Goal: Transaction & Acquisition: Download file/media

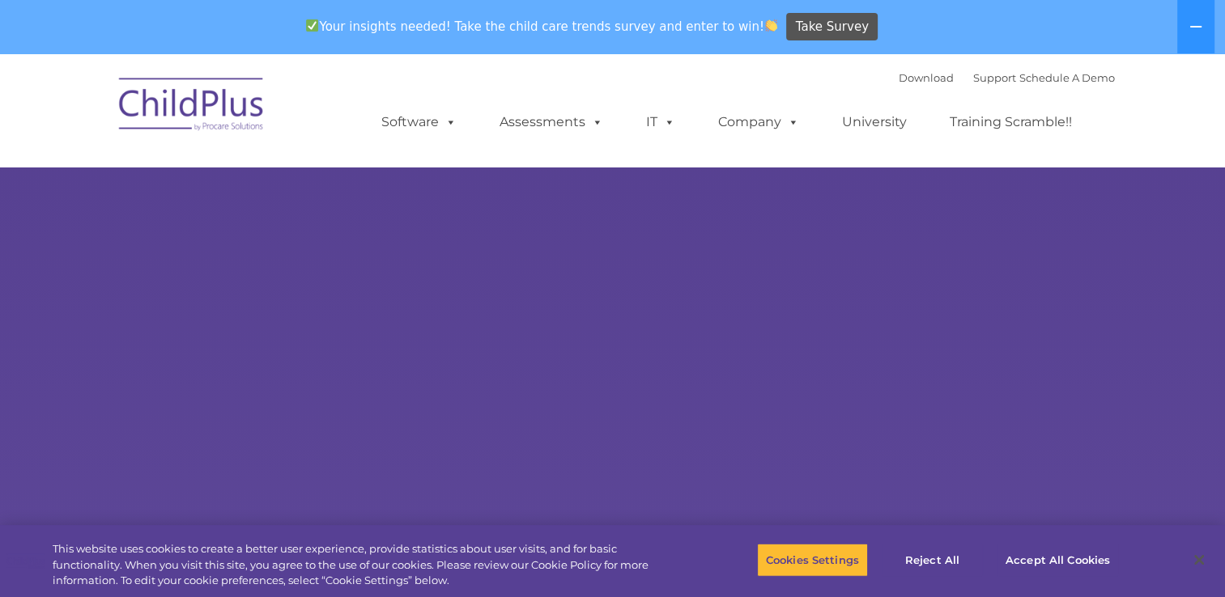
select select "MEDIUM"
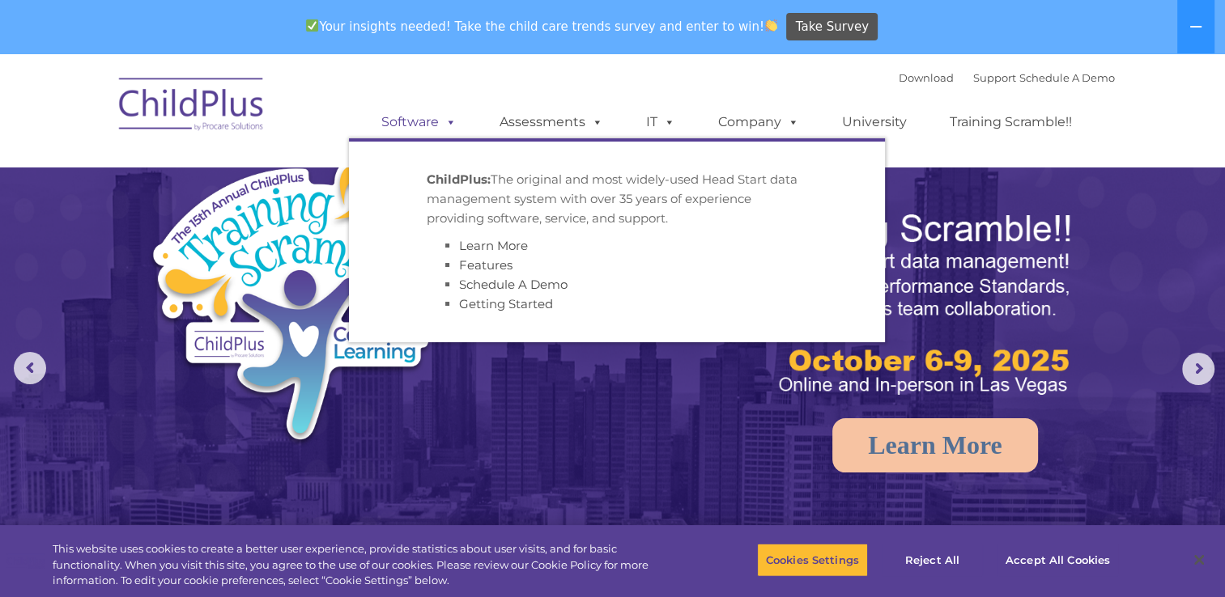
click at [446, 125] on span at bounding box center [448, 121] width 18 height 15
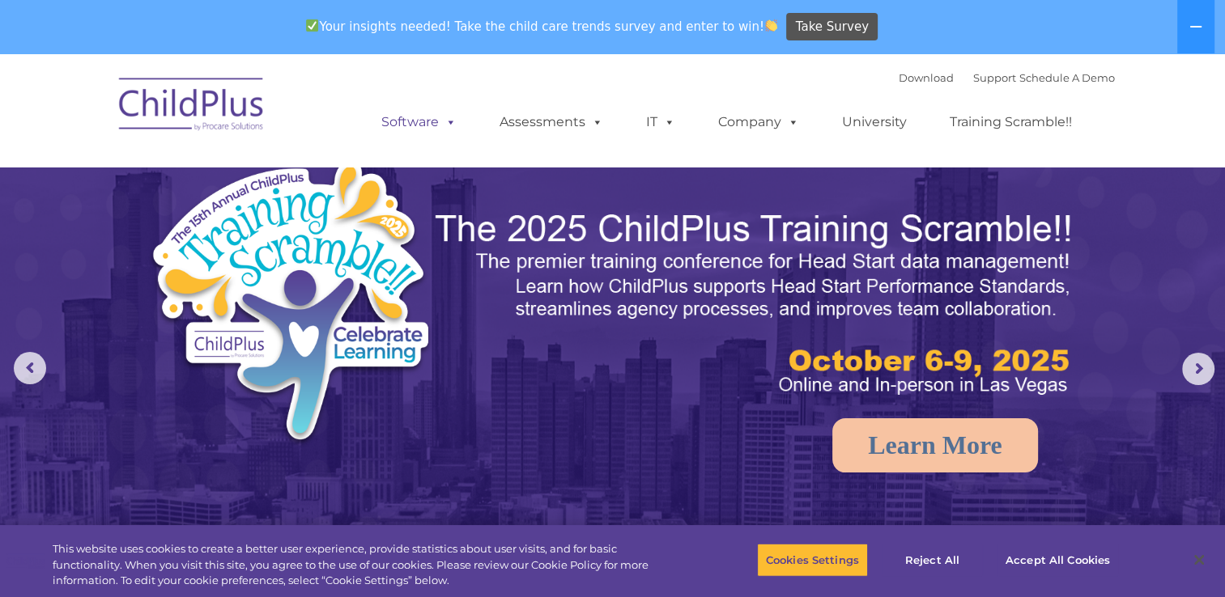
click at [446, 125] on span at bounding box center [448, 121] width 18 height 15
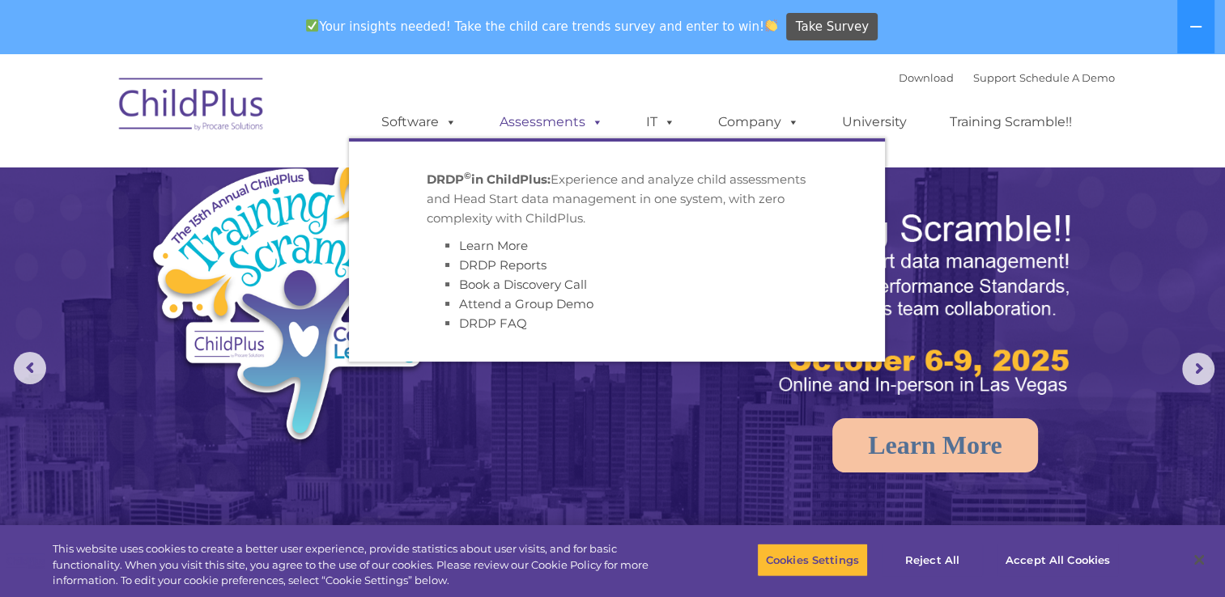
click at [553, 121] on link "Assessments" at bounding box center [551, 122] width 136 height 32
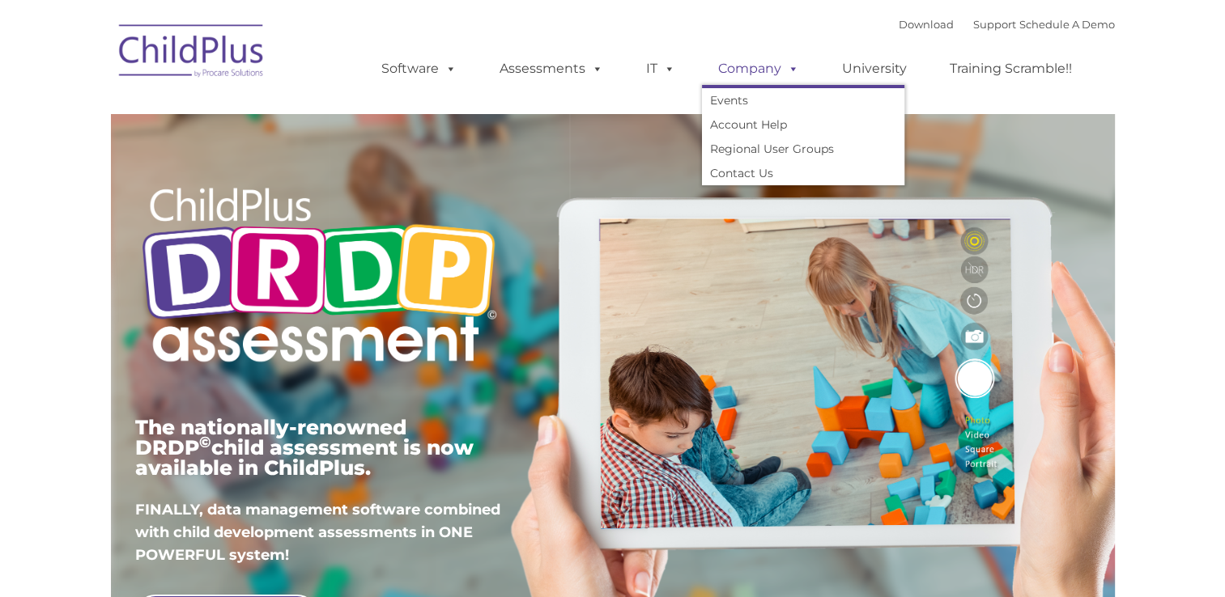
click at [771, 67] on link "Company" at bounding box center [758, 69] width 113 height 32
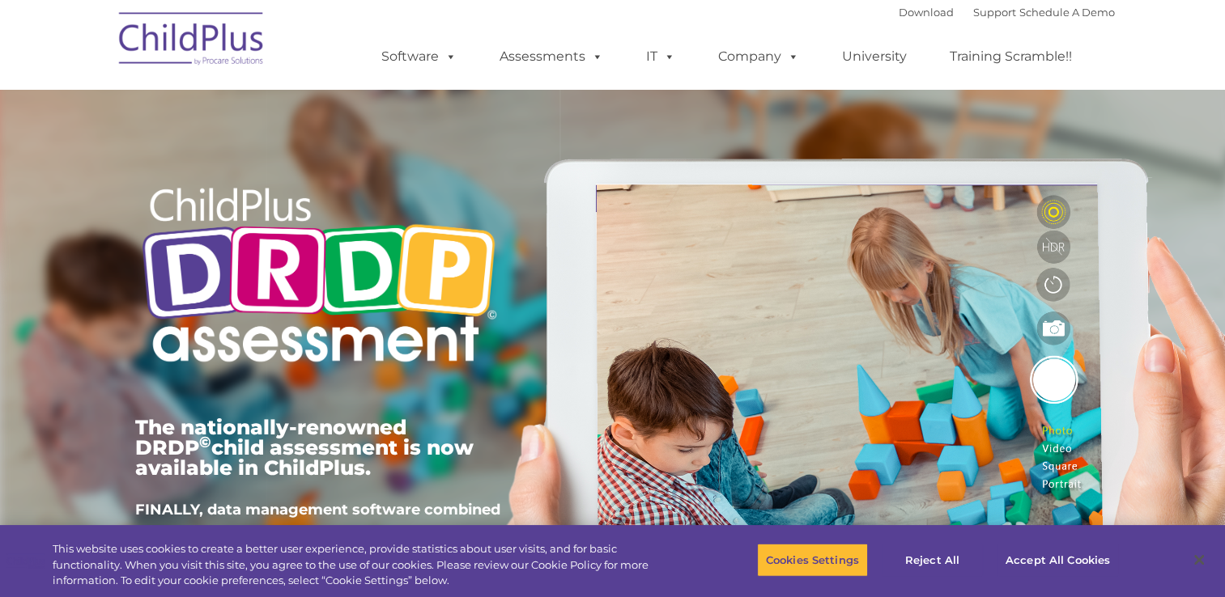
type input ""
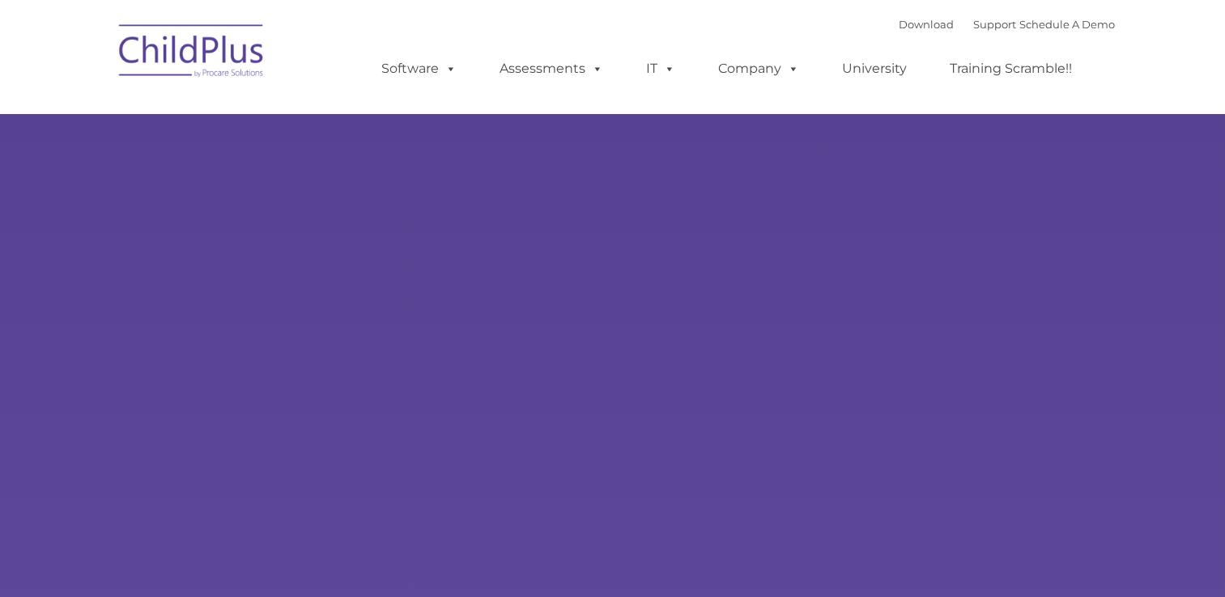
type input ""
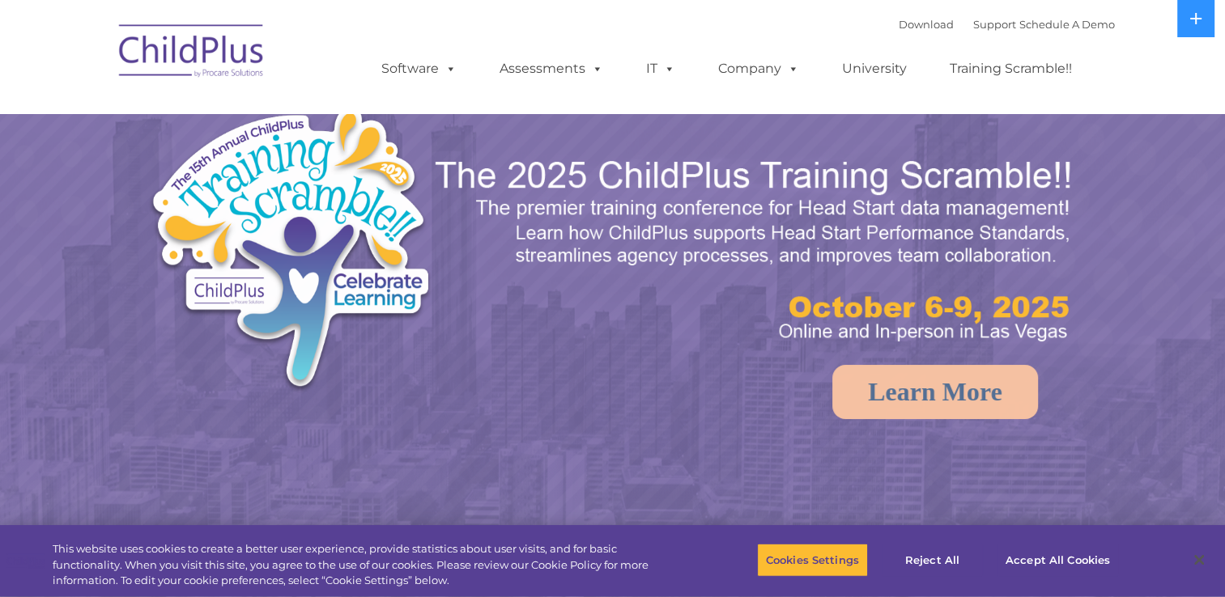
select select "MEDIUM"
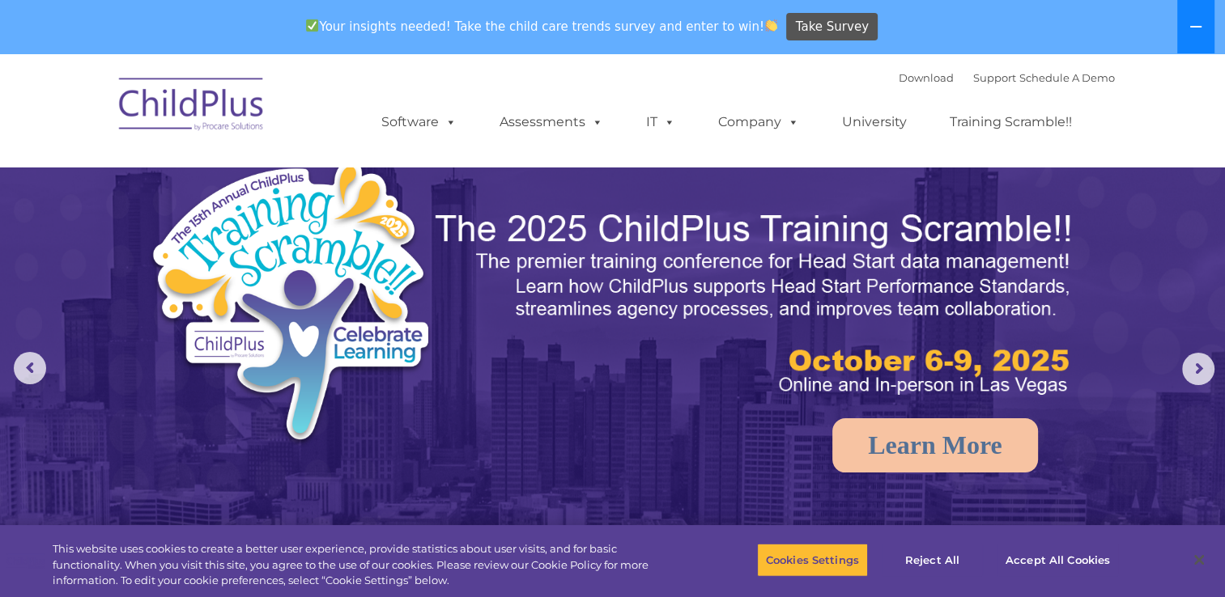
click at [1193, 34] on button at bounding box center [1195, 26] width 37 height 53
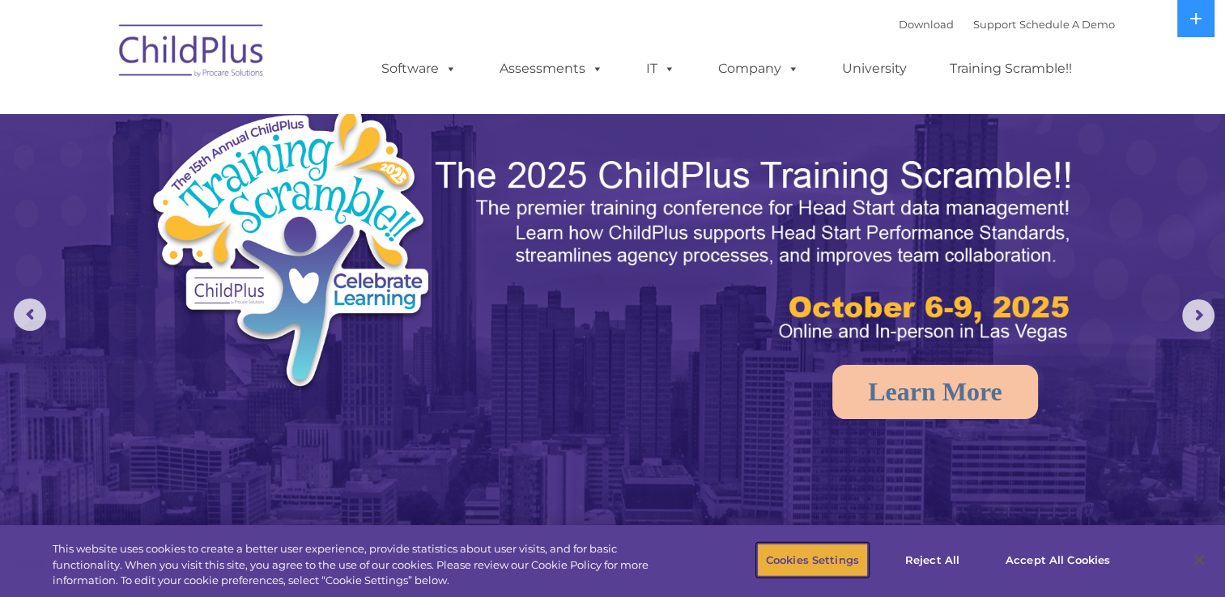
click at [791, 554] on button "Cookies Settings" at bounding box center [812, 560] width 111 height 34
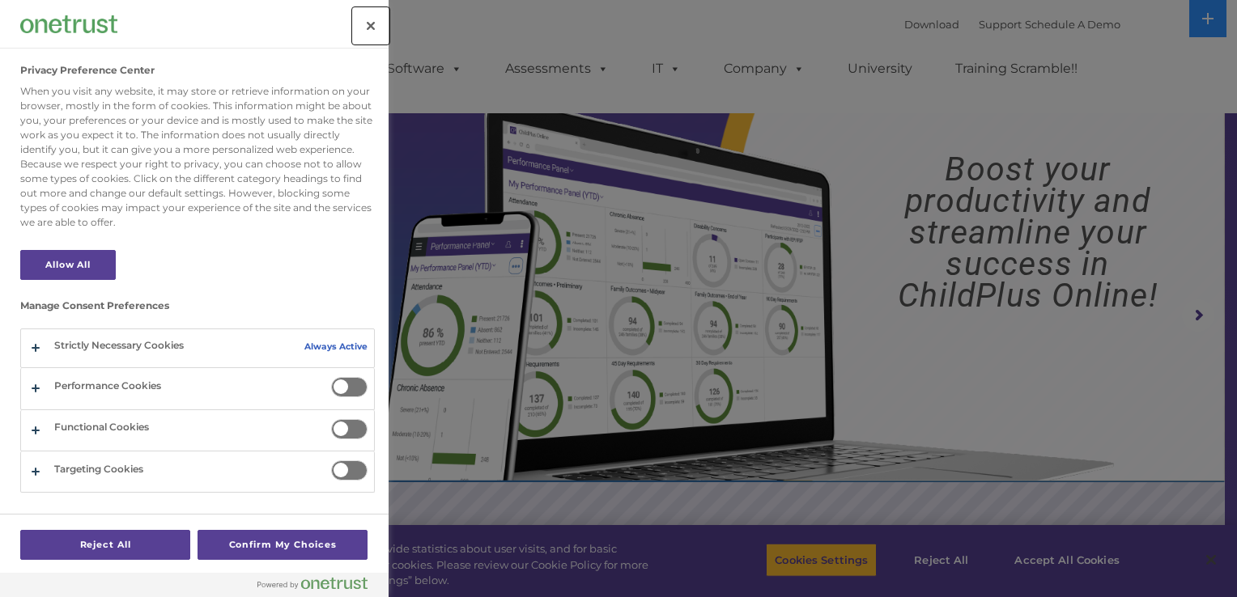
click at [368, 29] on button "Close" at bounding box center [371, 26] width 36 height 36
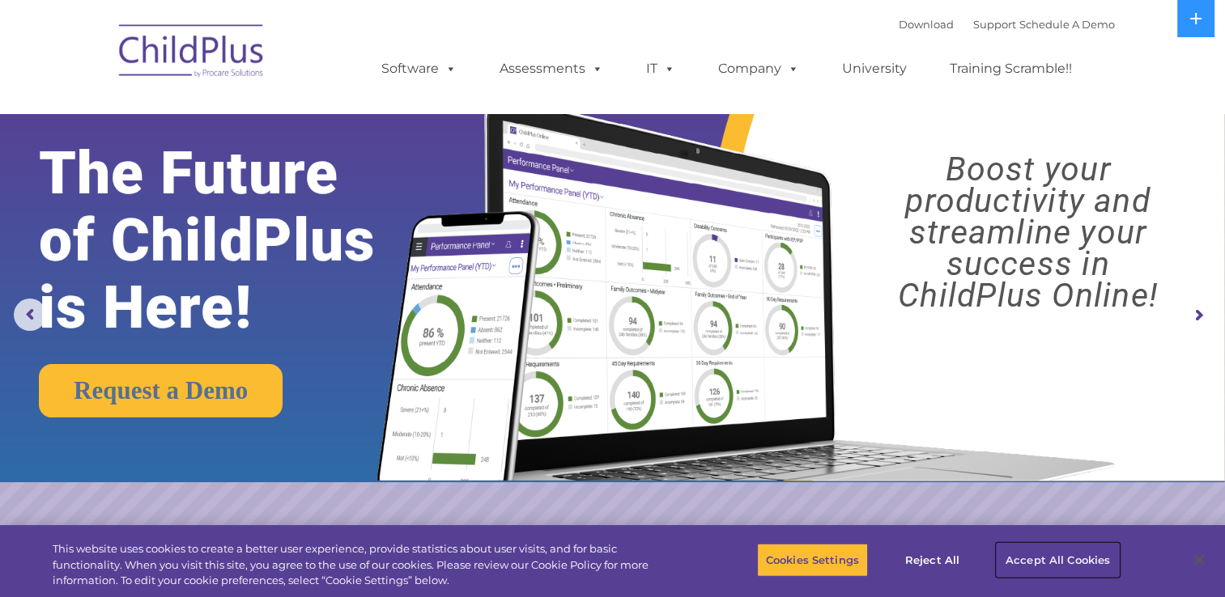
click at [1053, 563] on button "Accept All Cookies" at bounding box center [1058, 560] width 122 height 34
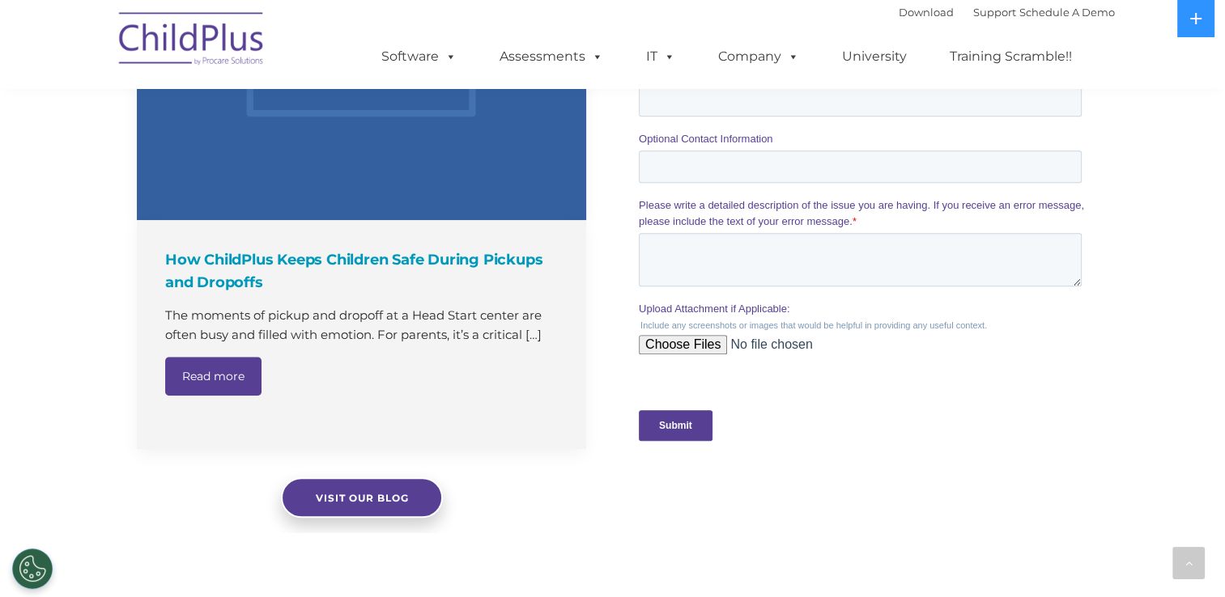
scroll to position [1804, 0]
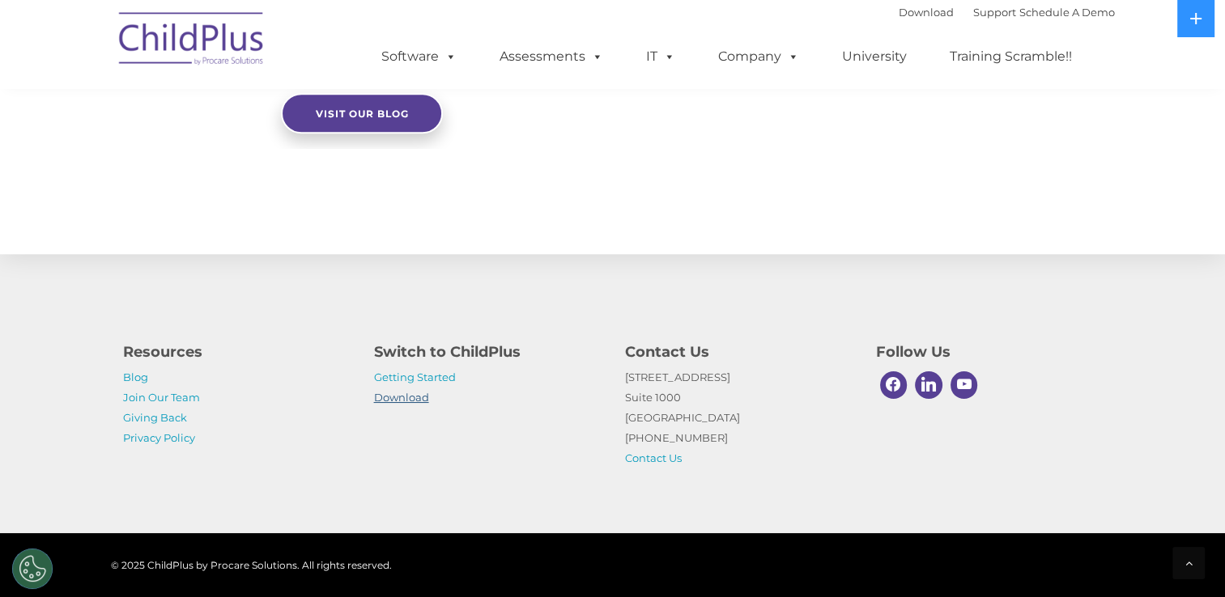
click at [402, 401] on link "Download" at bounding box center [401, 397] width 55 height 13
